Goal: Register for event/course

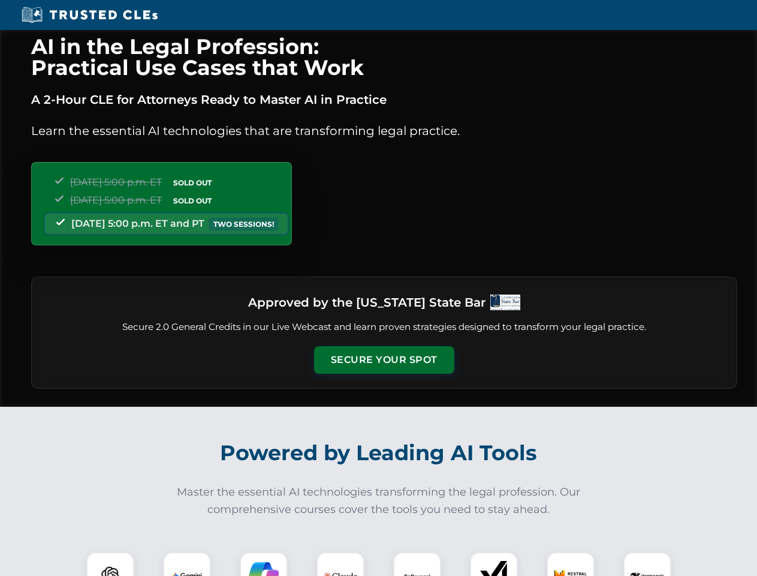
click at [384, 360] on button "Secure Your Spot" at bounding box center [384, 360] width 140 height 28
